Goal: Transaction & Acquisition: Purchase product/service

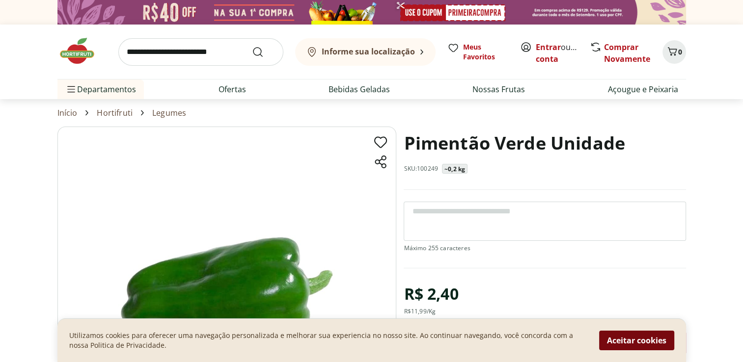
click at [653, 343] on button "Aceitar cookies" at bounding box center [636, 341] width 75 height 20
